Goal: Task Accomplishment & Management: Use online tool/utility

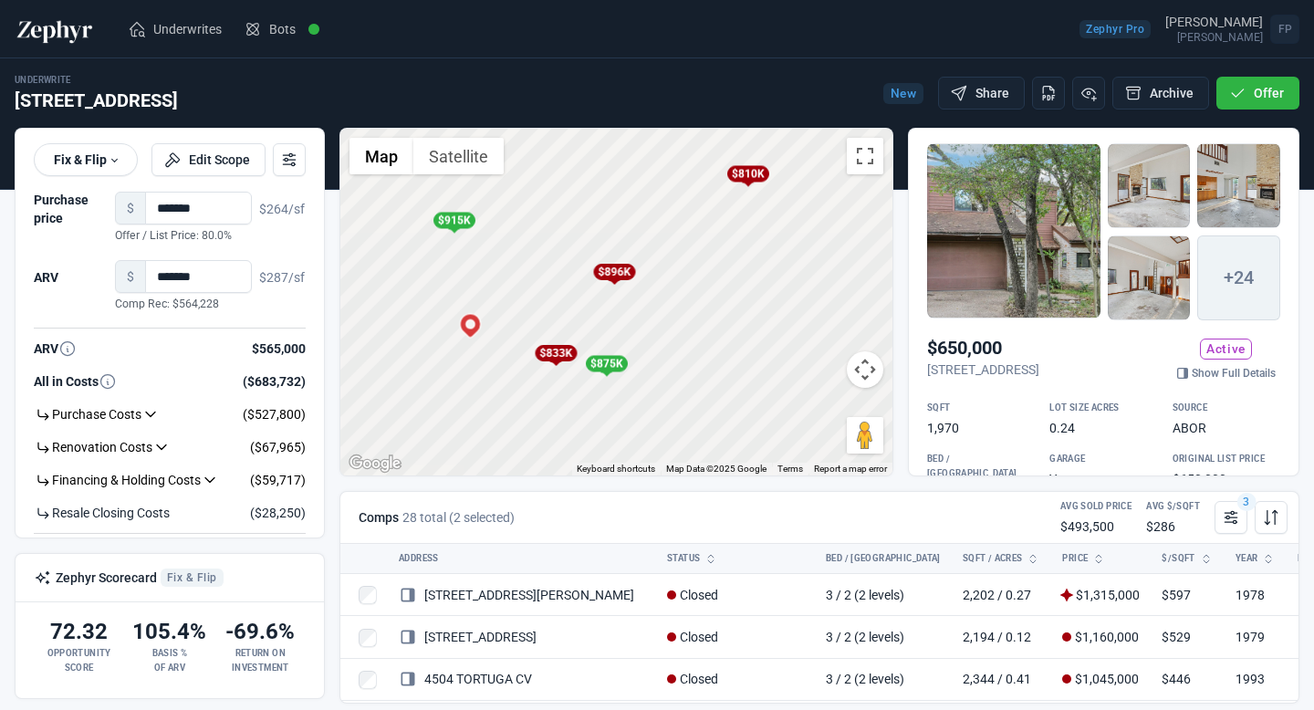
scroll to position [1688, 0]
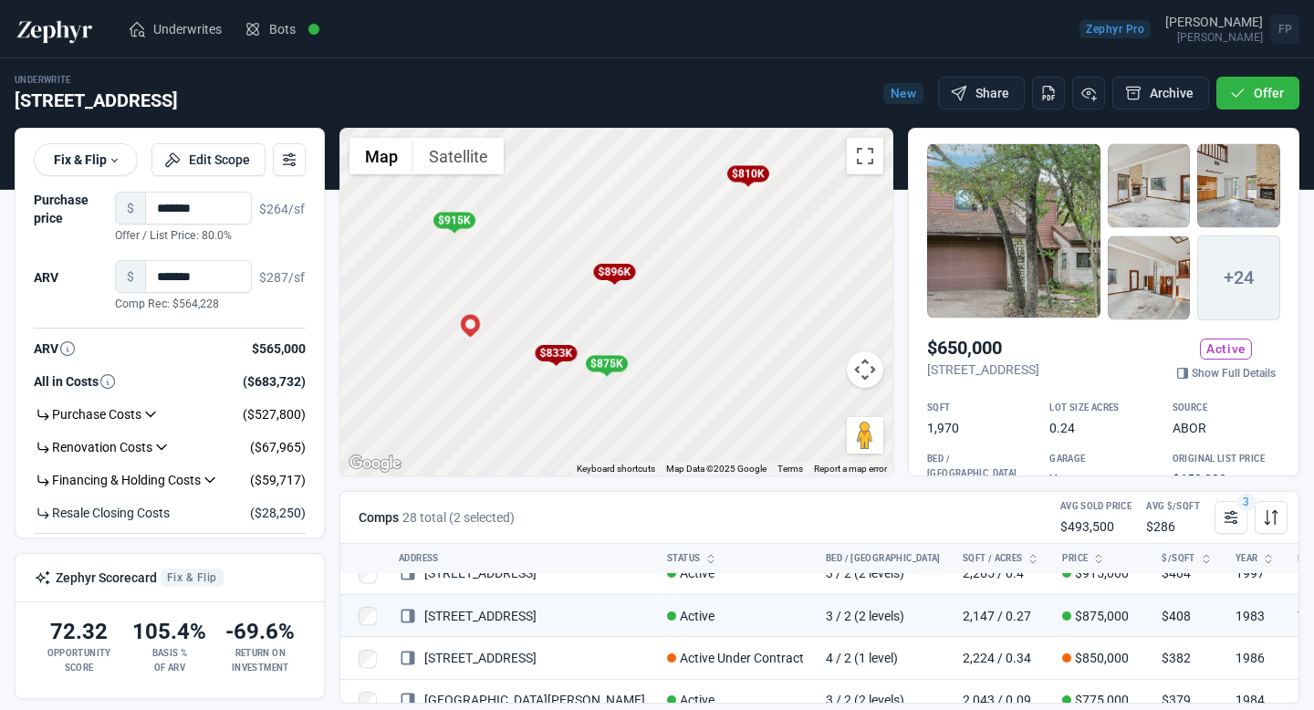
click at [69, 20] on img at bounding box center [55, 29] width 80 height 29
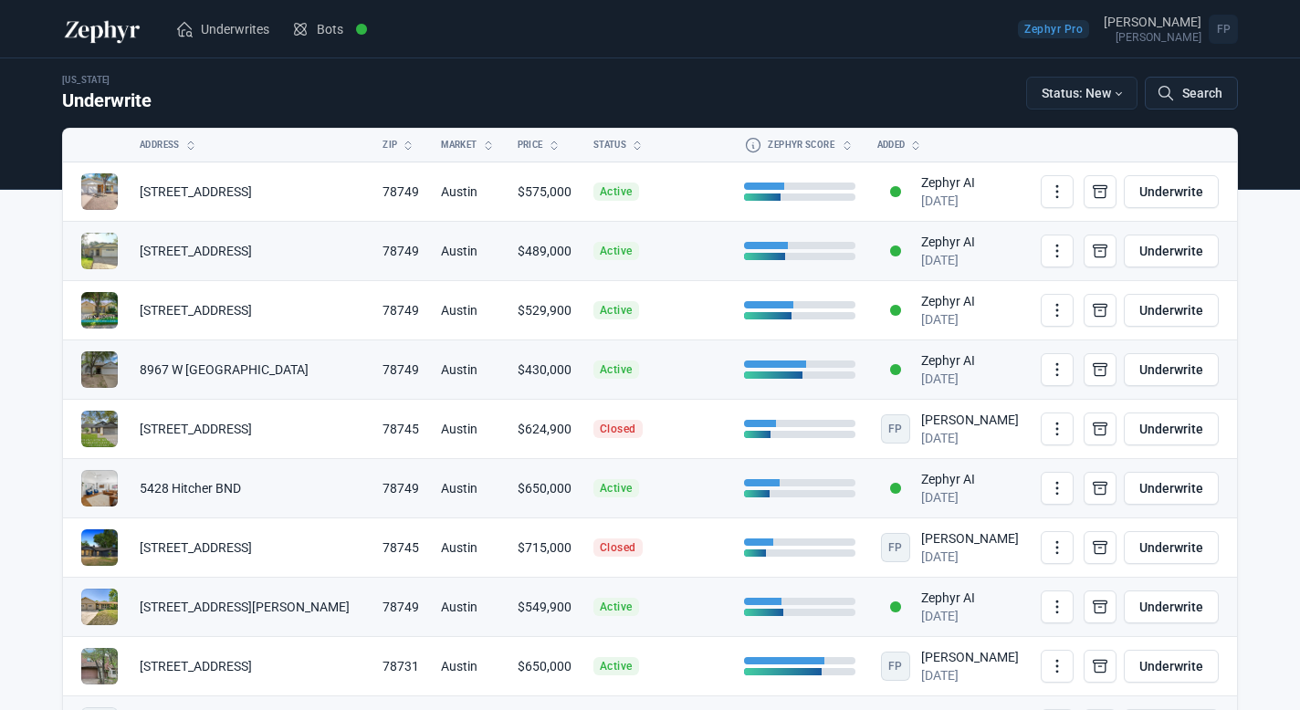
click at [1195, 92] on button "Search" at bounding box center [1191, 93] width 93 height 33
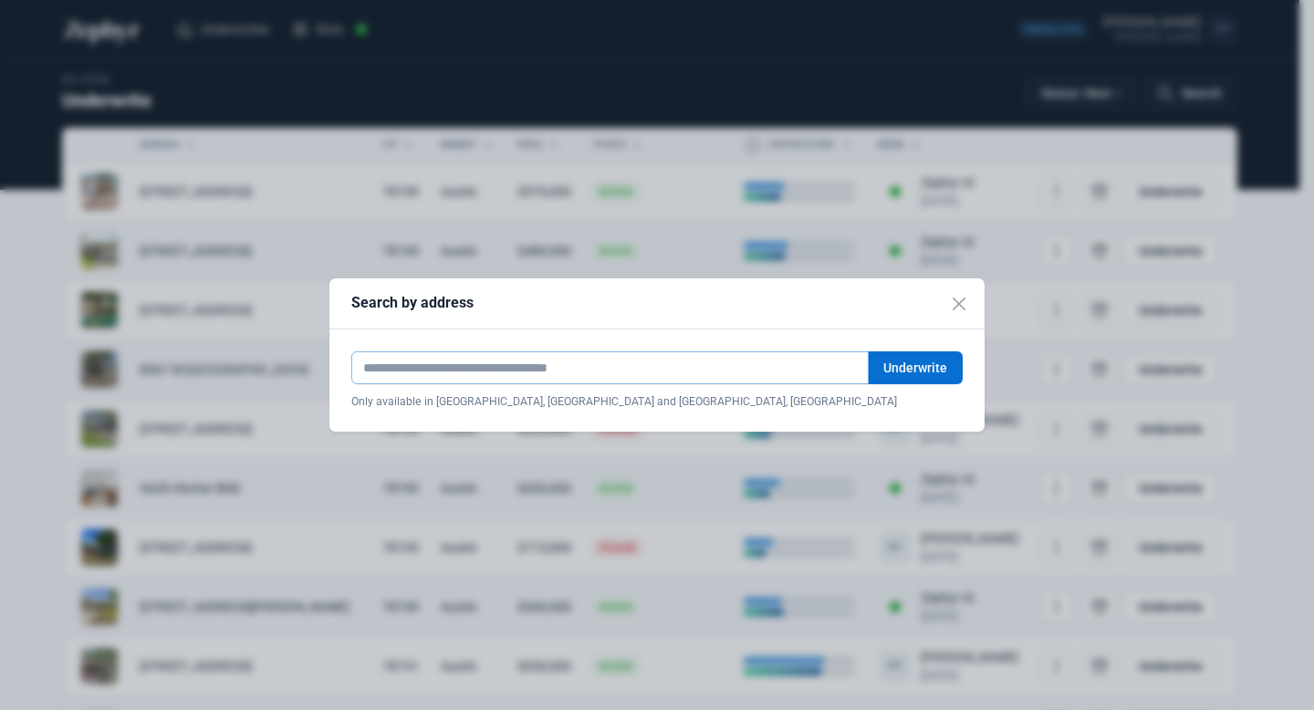
paste input "**********"
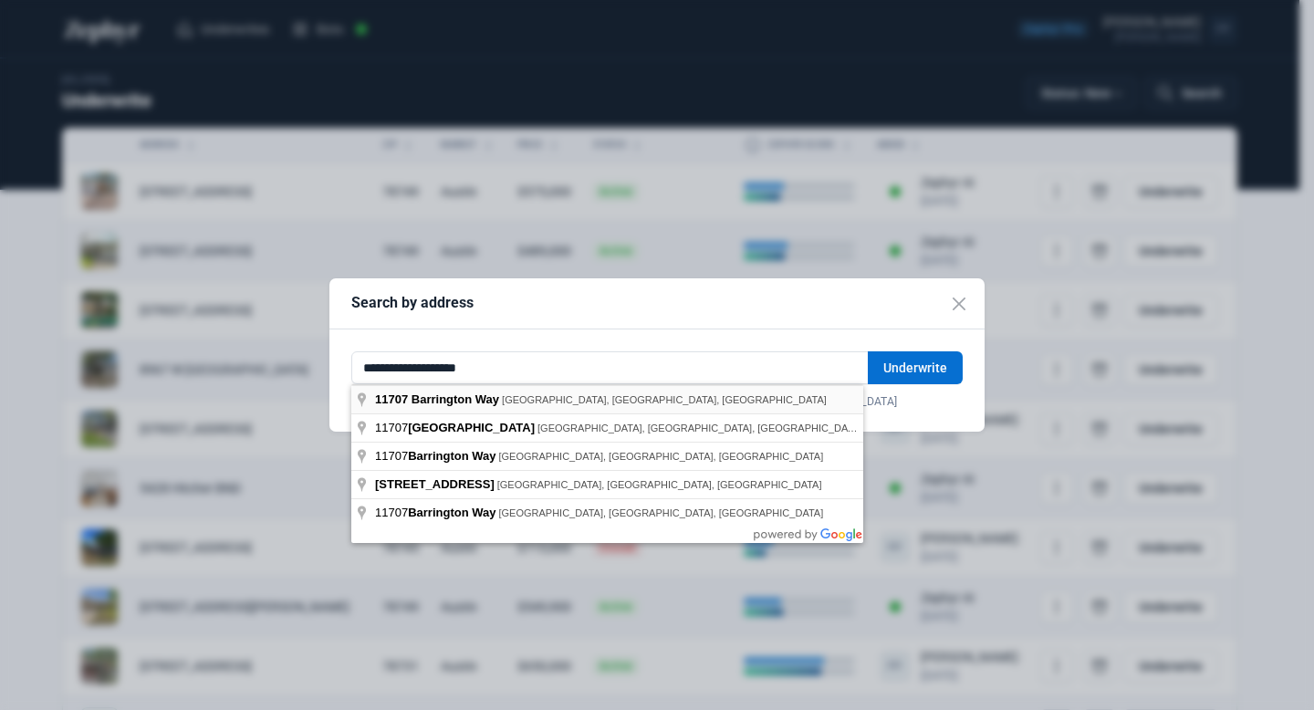
type input "**********"
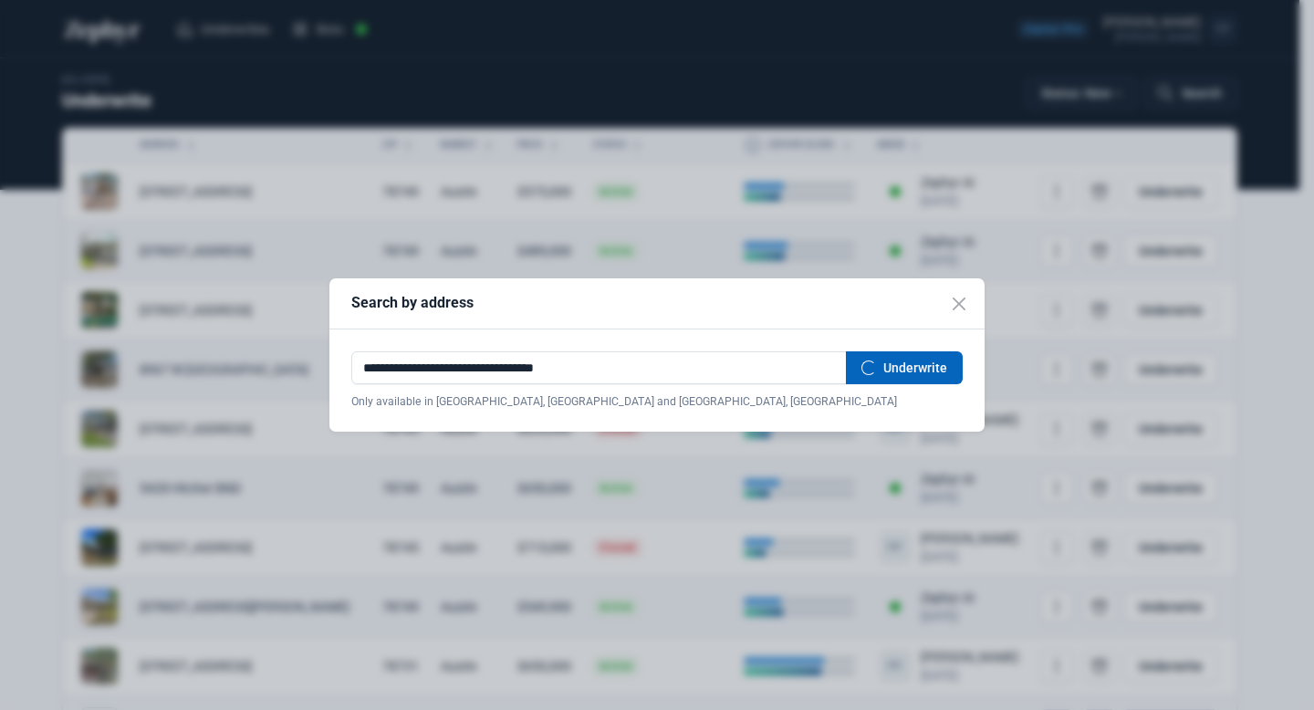
click at [909, 371] on button "Underwrite" at bounding box center [904, 367] width 117 height 33
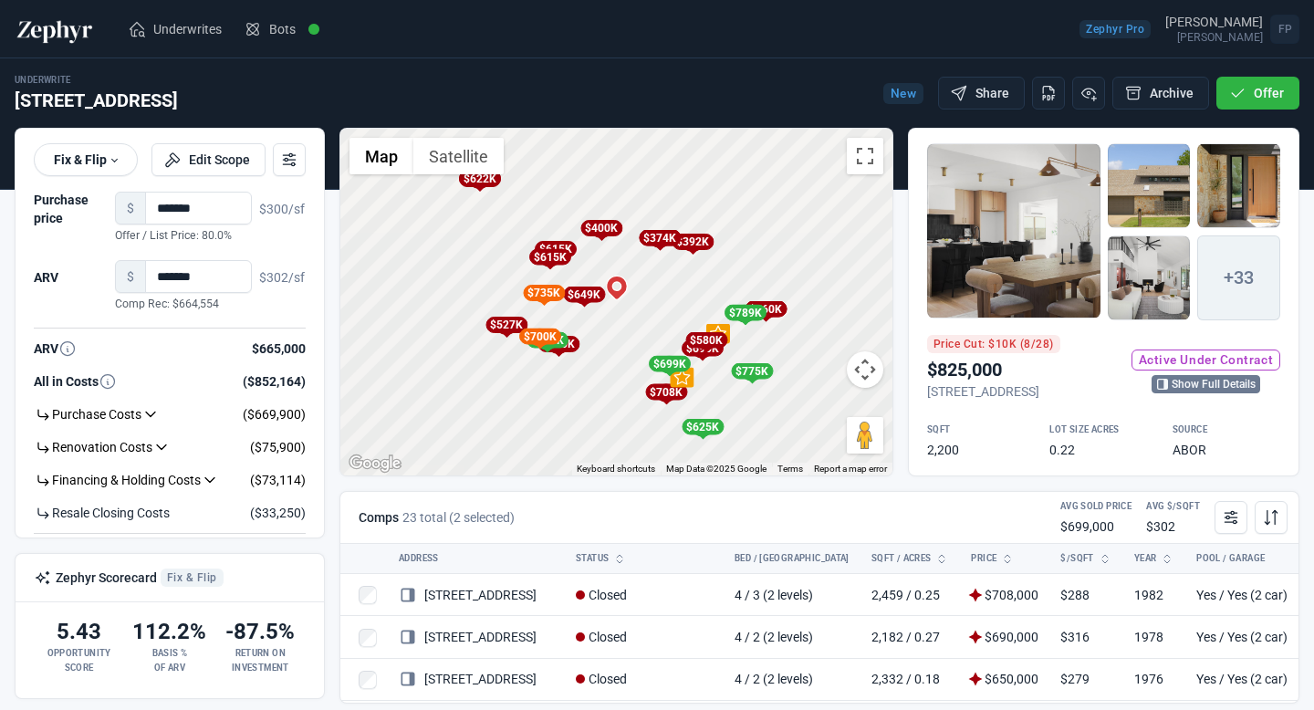
click at [1191, 392] on link "Show Full Details" at bounding box center [1206, 384] width 109 height 18
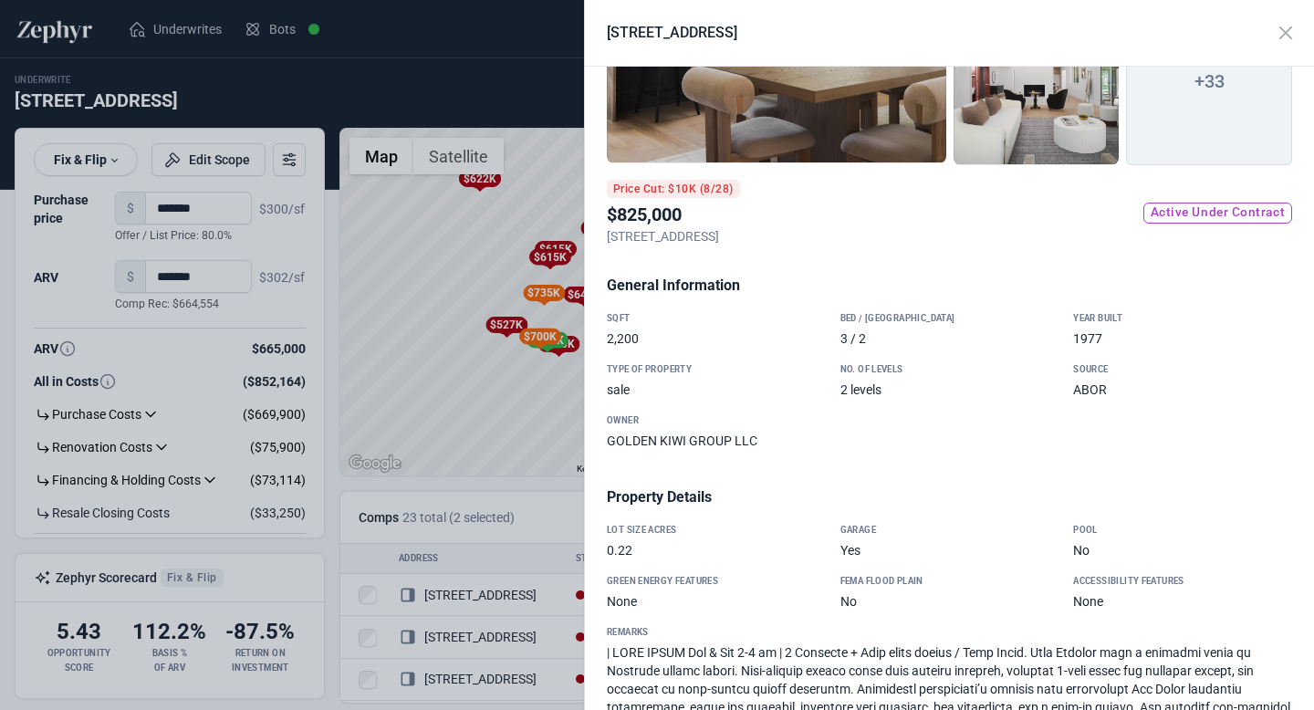
scroll to position [271, 0]
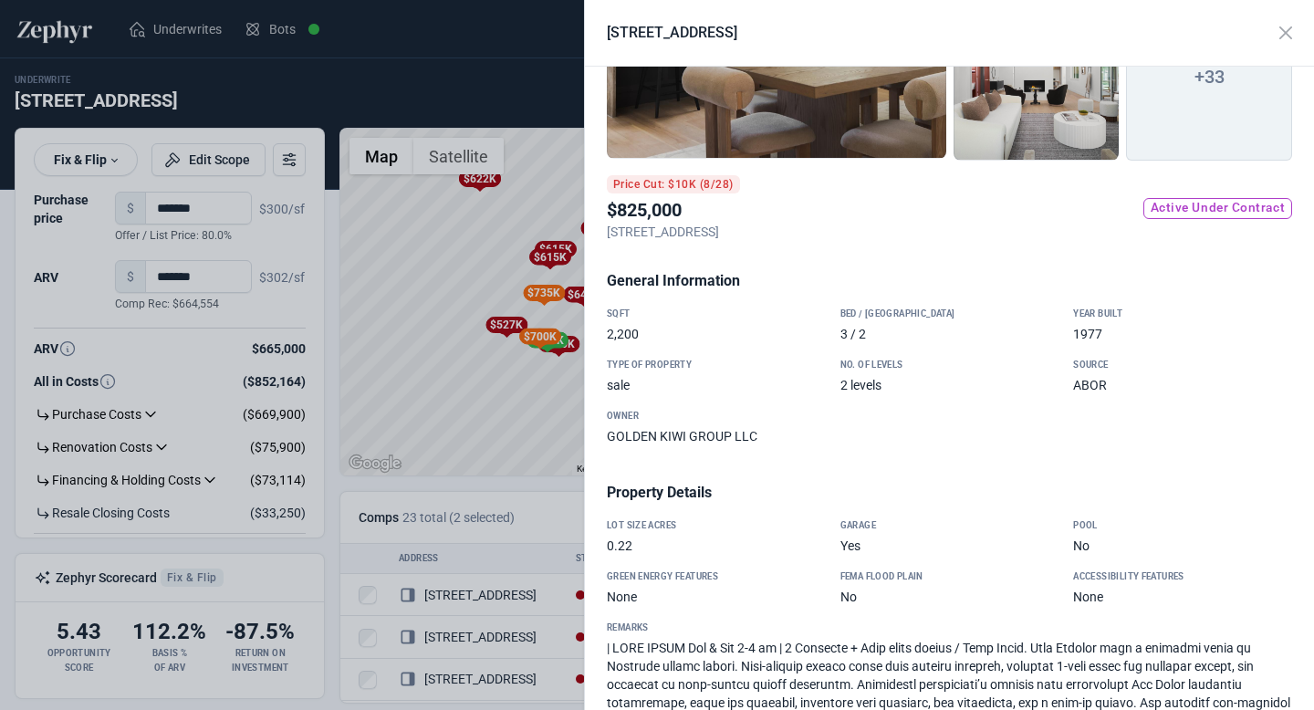
click at [731, 418] on div "Owner GOLDEN KIWI GROUP LLC" at bounding box center [716, 427] width 219 height 37
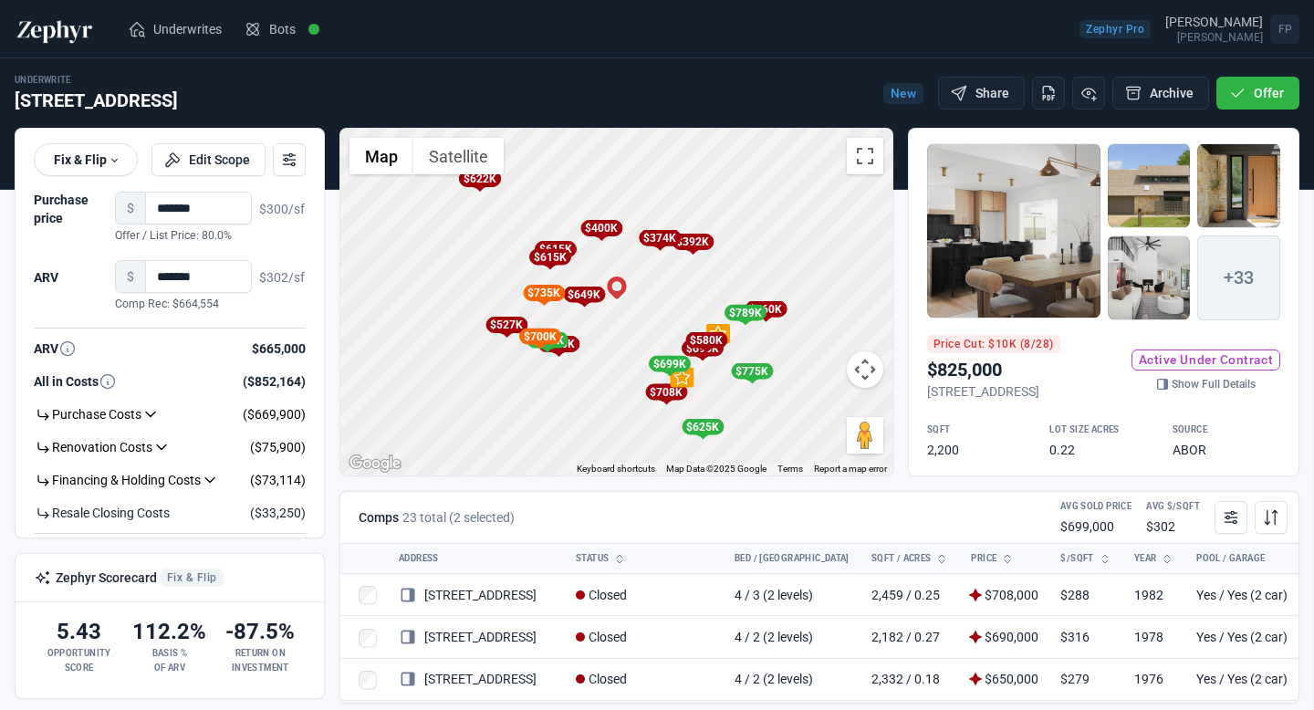
click at [513, 89] on div at bounding box center [657, 355] width 1314 height 710
click at [1061, 408] on div "Price Cut: $10K (8/28) $825,000 11707 Barrington WAY, Austin, TX, 78759" at bounding box center [993, 371] width 133 height 73
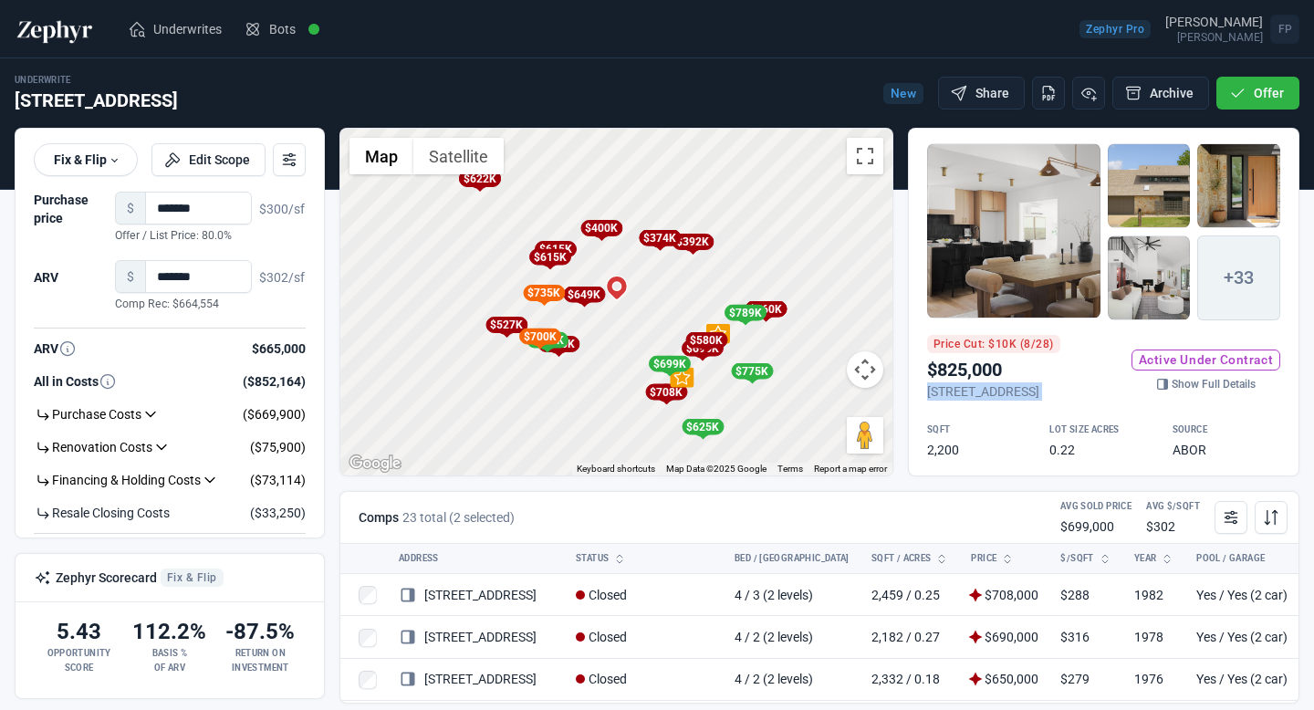
click at [1061, 408] on div "Price Cut: $10K (8/28) $825,000 11707 Barrington WAY, Austin, TX, 78759" at bounding box center [993, 371] width 133 height 73
click at [1183, 386] on link "Show Full Details" at bounding box center [1206, 384] width 109 height 18
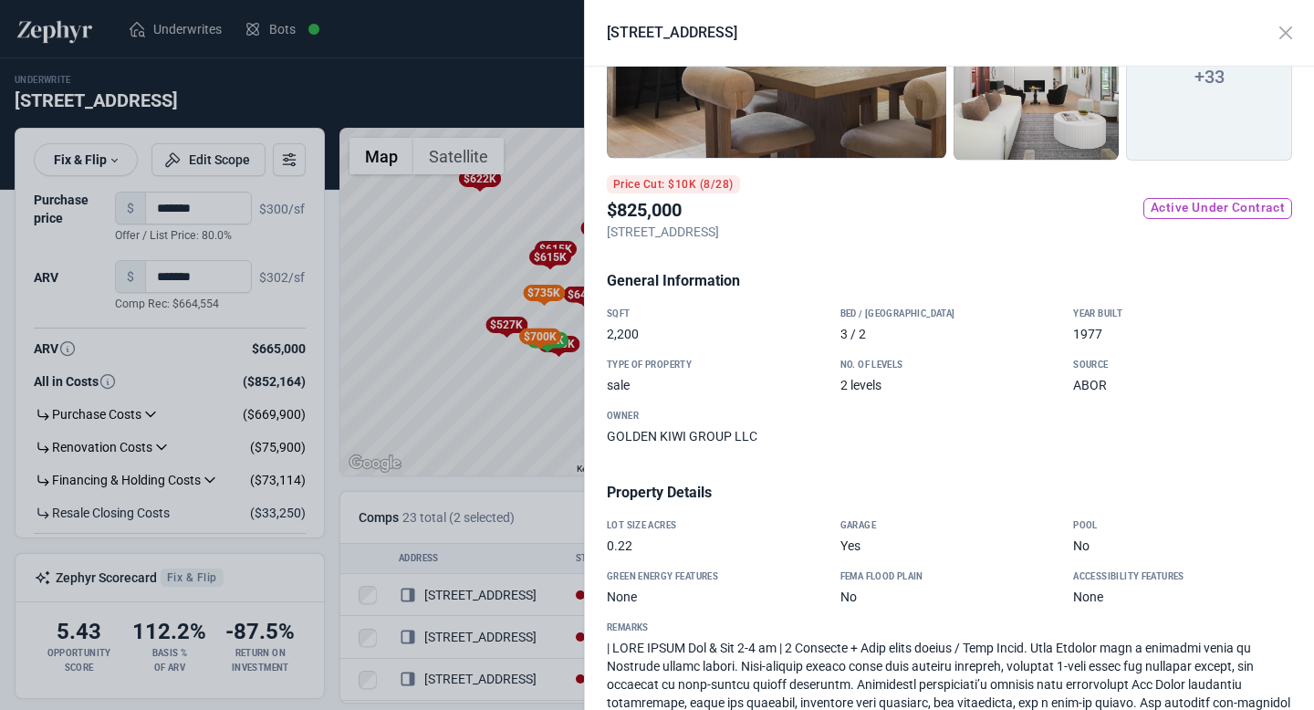
click at [710, 227] on p "11707 Barrington WAY, Austin, TX, 78759" at bounding box center [673, 232] width 133 height 18
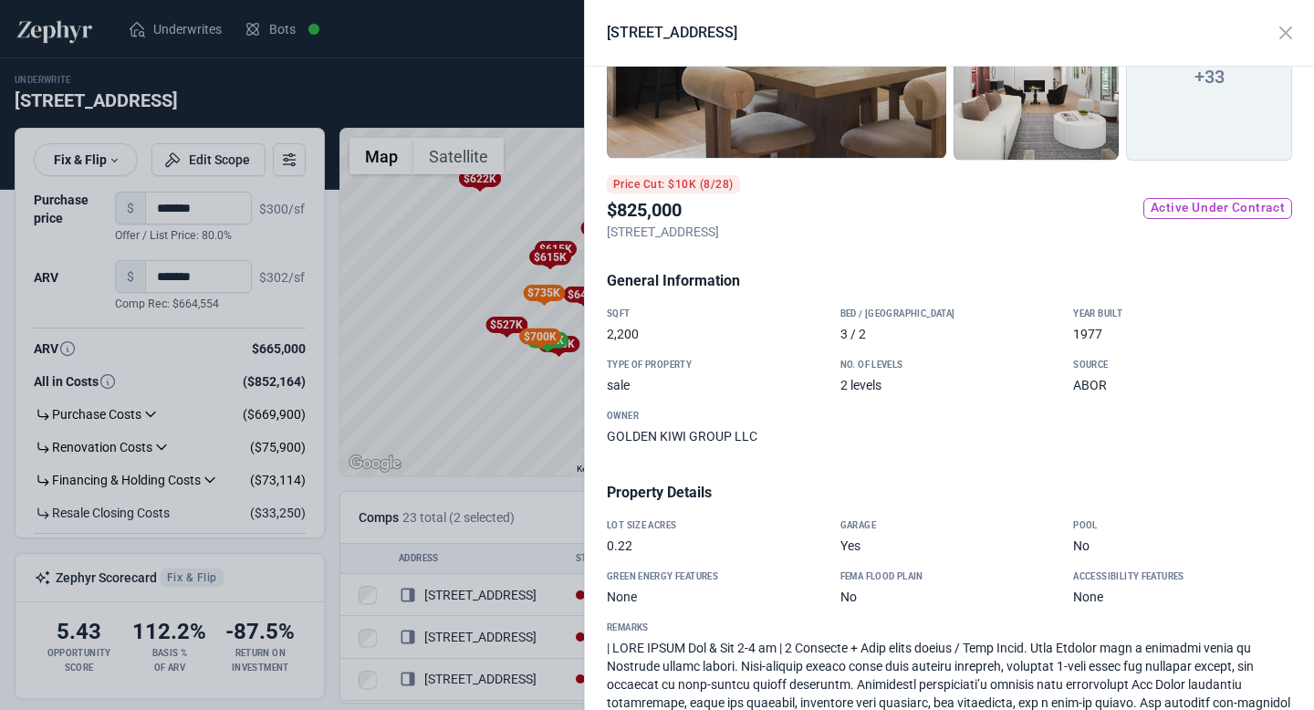
drag, startPoint x: 608, startPoint y: 225, endPoint x: 737, endPoint y: 229, distance: 129.7
click at [737, 229] on p "11707 Barrington WAY, Austin, TX, 78759" at bounding box center [673, 232] width 133 height 18
copy p "11707 Barrington WAY,"
